Goal: Obtain resource: Download file/media

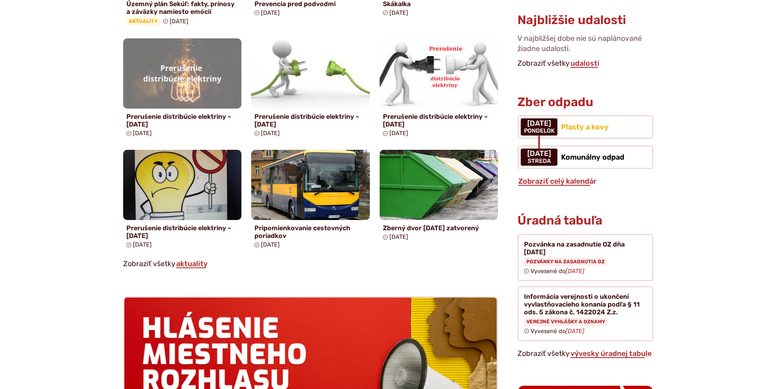
scroll to position [530, 0]
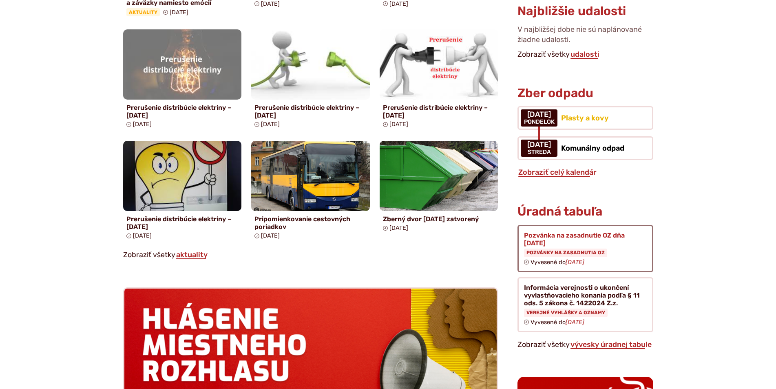
click at [552, 232] on figure at bounding box center [585, 248] width 135 height 47
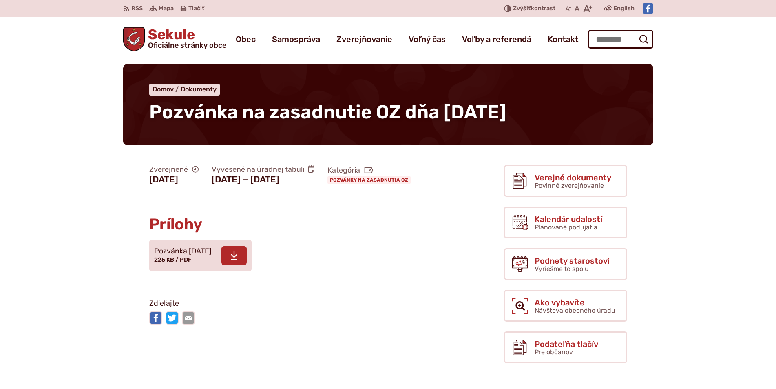
click at [238, 260] on icon at bounding box center [233, 255] width 7 height 10
